Goal: Navigation & Orientation: Find specific page/section

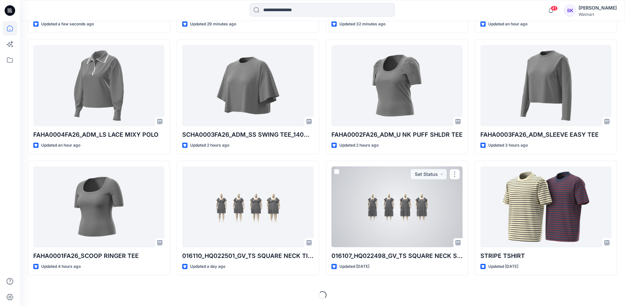
scroll to position [159, 0]
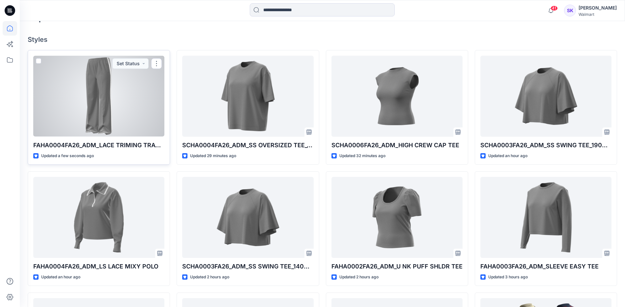
click at [136, 110] on div at bounding box center [98, 96] width 131 height 81
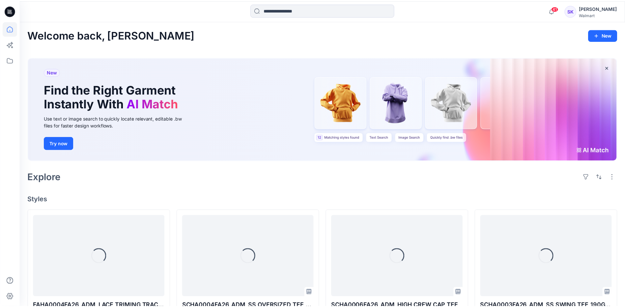
scroll to position [159, 0]
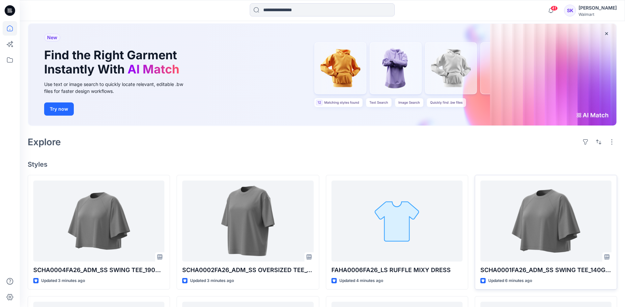
scroll to position [66, 0]
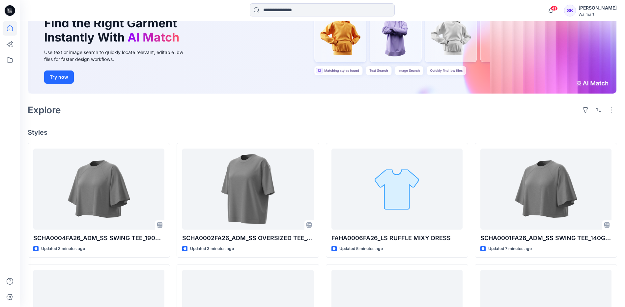
click at [460, 119] on div "Welcome back, Stephanie New New Find the Right Garment Instantly With AI Match …" at bounding box center [322, 243] width 605 height 576
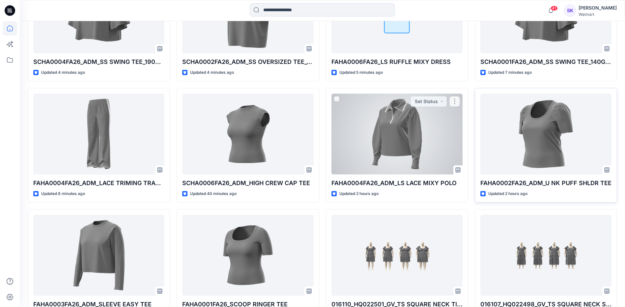
scroll to position [230, 0]
